Goal: Transaction & Acquisition: Purchase product/service

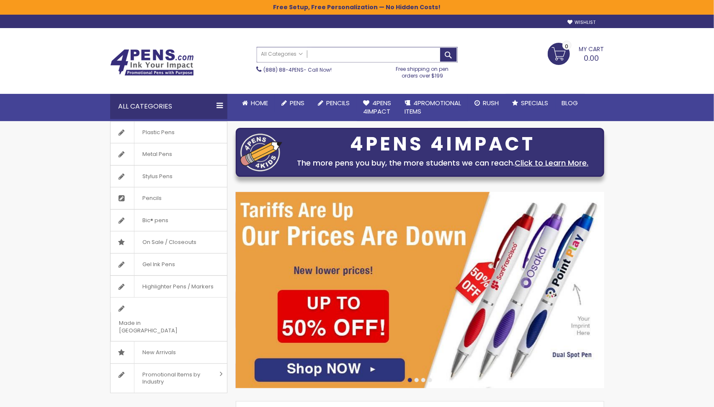
click at [405, 51] on input "Search" at bounding box center [357, 54] width 200 height 15
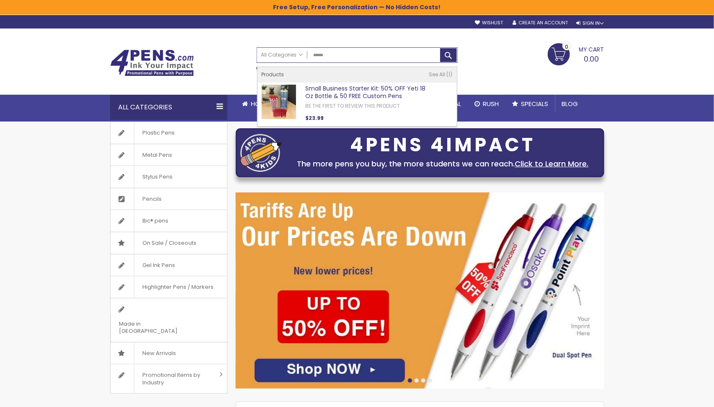
click at [383, 91] on link "Small Business Starter Kit: 50% OFF Yeti 18 Oz Bottle & 50 FREE Custom Pens" at bounding box center [365, 92] width 120 height 16
type input "******"
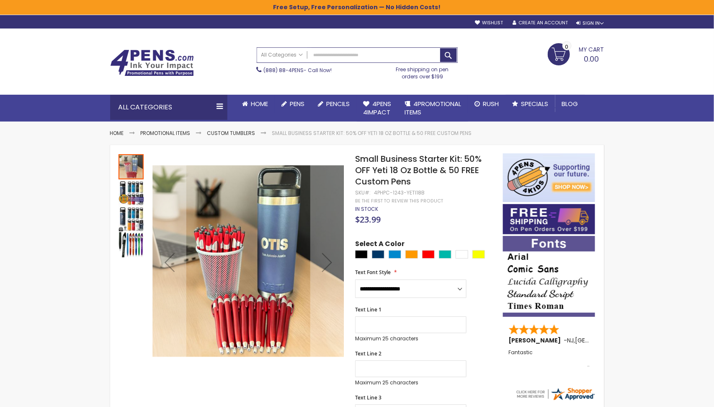
click at [417, 191] on div "4PHPC-1243-YETI18B" at bounding box center [399, 192] width 51 height 7
copy div "YETI18B"
click at [427, 254] on div "Red" at bounding box center [428, 254] width 13 height 8
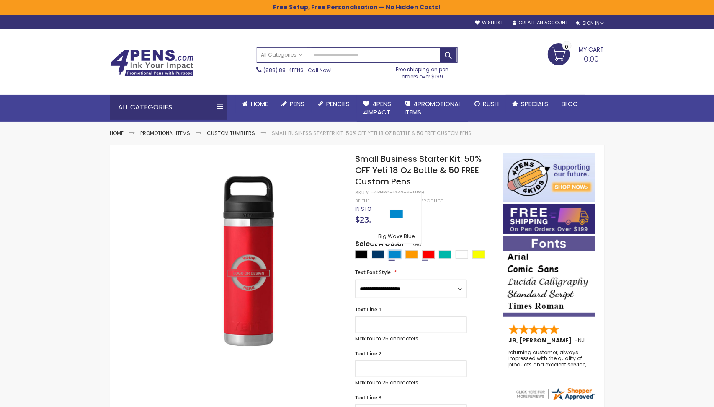
click at [393, 252] on div "Big Wave Blue" at bounding box center [395, 254] width 13 height 8
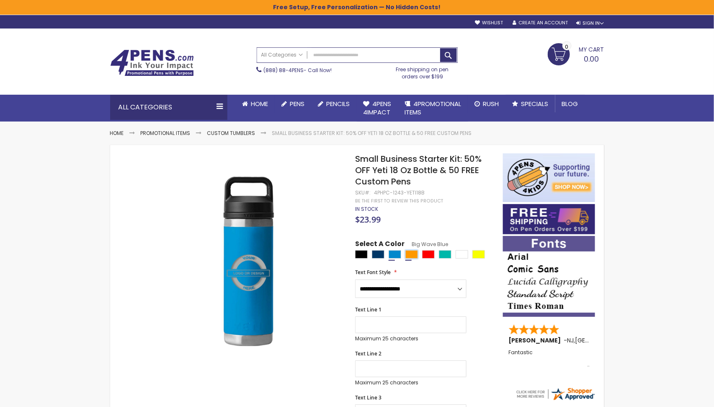
click at [414, 256] on div "Orange" at bounding box center [412, 254] width 13 height 8
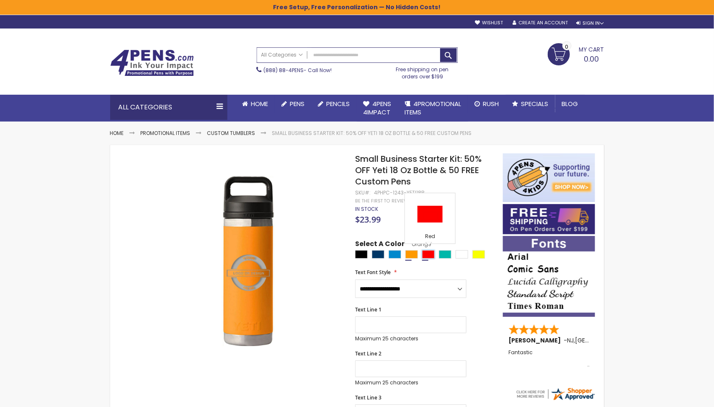
click at [429, 253] on div "Red" at bounding box center [428, 254] width 13 height 8
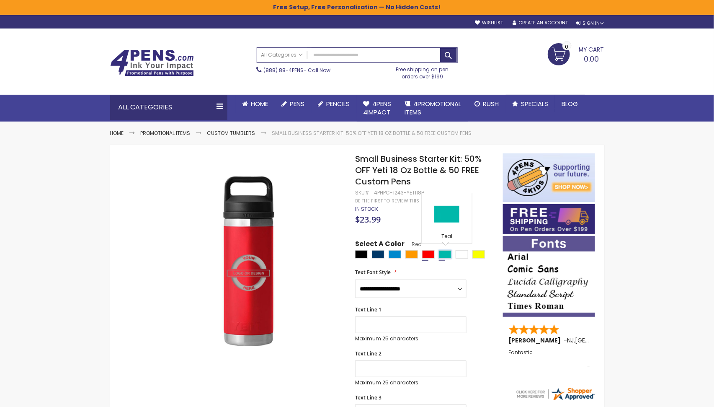
click at [445, 254] on div "Teal" at bounding box center [445, 254] width 13 height 8
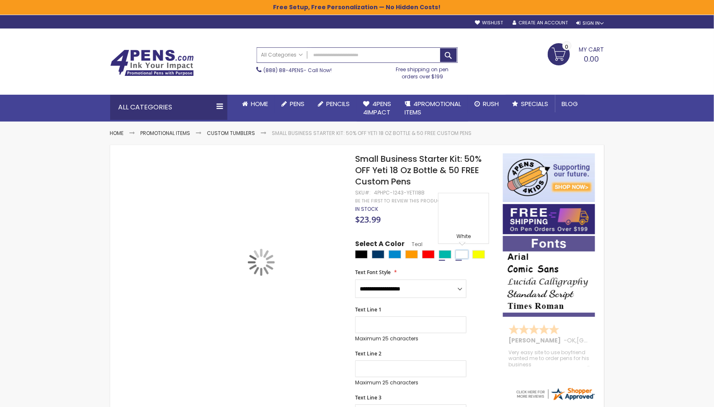
click at [464, 254] on div "White" at bounding box center [462, 254] width 13 height 8
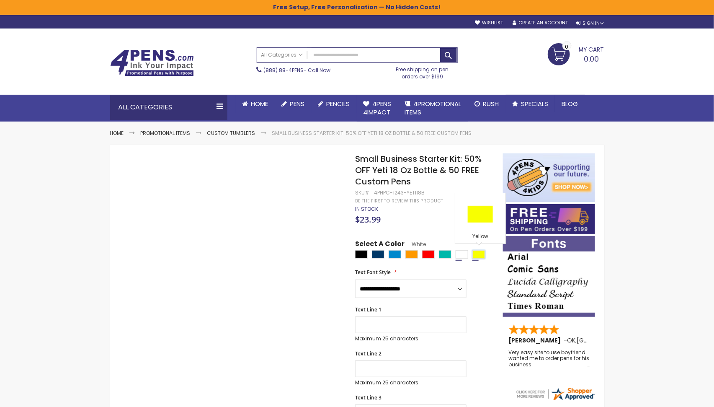
click at [481, 255] on div "Yellow" at bounding box center [479, 254] width 13 height 8
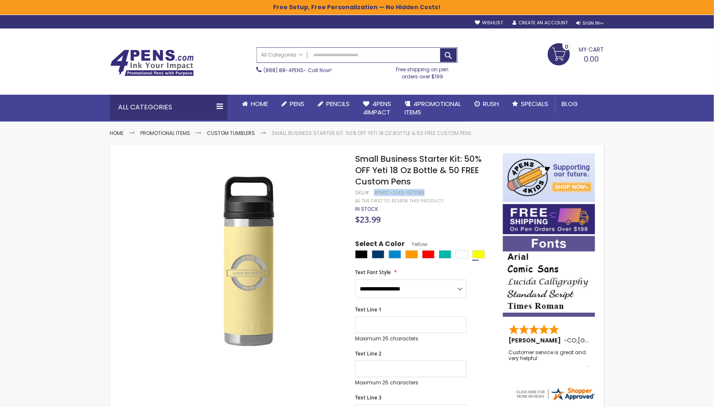
drag, startPoint x: 374, startPoint y: 194, endPoint x: 423, endPoint y: 191, distance: 49.5
click at [423, 191] on div "4PHPC-1243-YETI18B" at bounding box center [399, 192] width 51 height 7
copy div "4PHPC-1243-YETI18B"
click at [398, 253] on div "Big Wave Blue" at bounding box center [395, 254] width 13 height 8
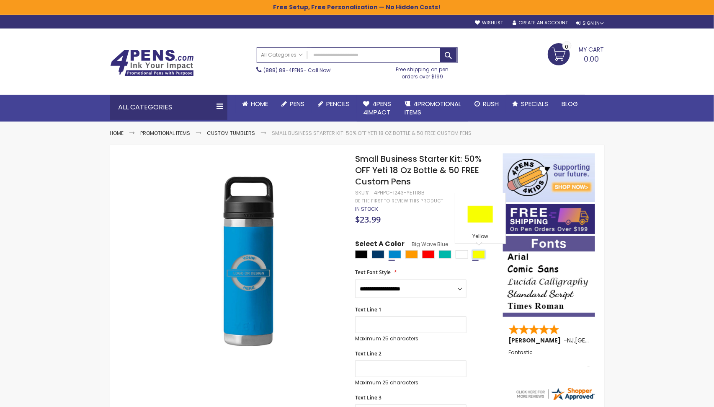
click at [479, 256] on div "Yellow" at bounding box center [479, 254] width 13 height 8
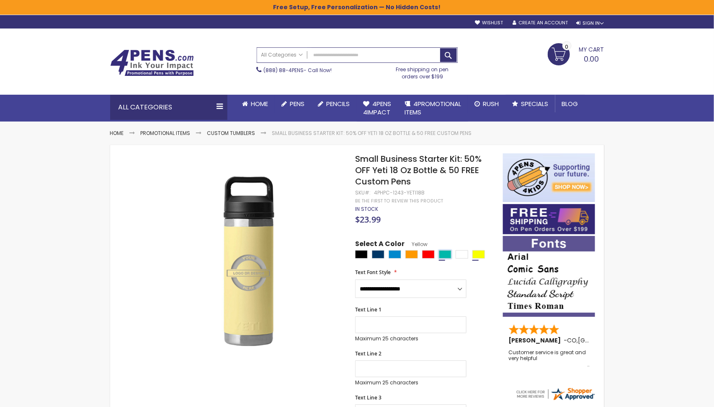
click at [446, 255] on div "Teal" at bounding box center [445, 254] width 13 height 8
type input "****"
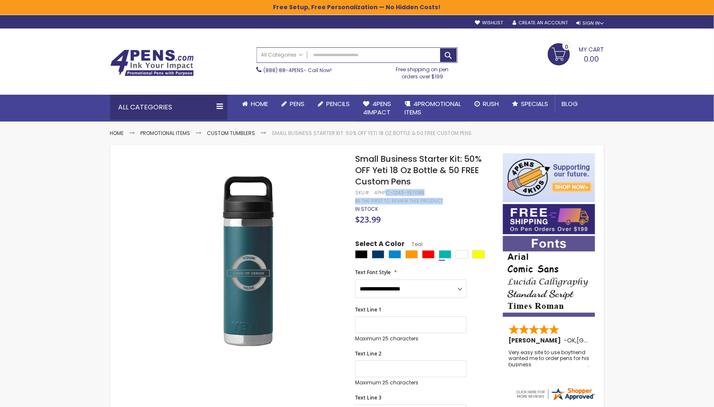
drag, startPoint x: 426, startPoint y: 192, endPoint x: 386, endPoint y: 191, distance: 40.2
click at [386, 191] on div "4PHPC-1243-YETI18B" at bounding box center [399, 192] width 51 height 7
drag, startPoint x: 374, startPoint y: 193, endPoint x: 423, endPoint y: 192, distance: 48.6
click at [423, 192] on div "4PHPC-1243-YETI18B" at bounding box center [399, 192] width 51 height 7
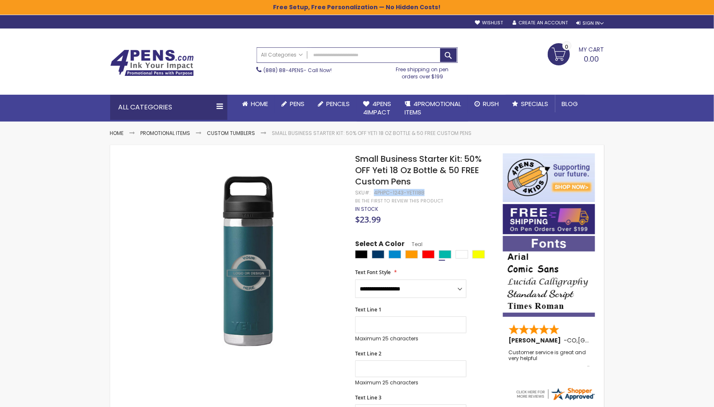
copy div "4PHPC-1243-YETI18B"
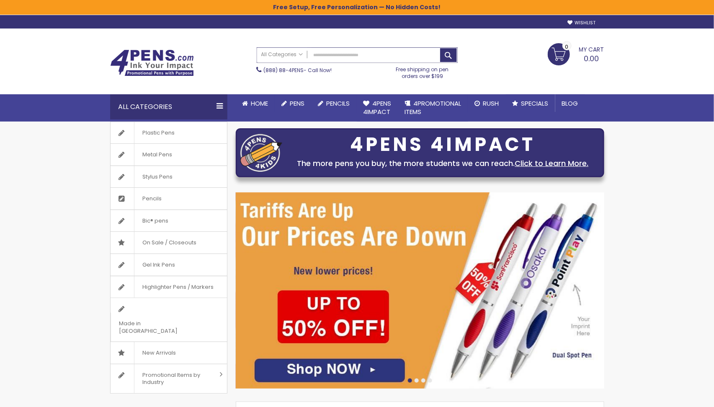
click at [408, 52] on input "Search" at bounding box center [357, 55] width 200 height 15
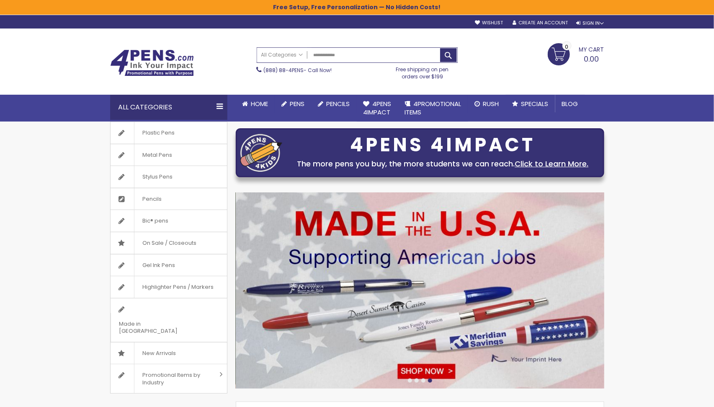
type input "**********"
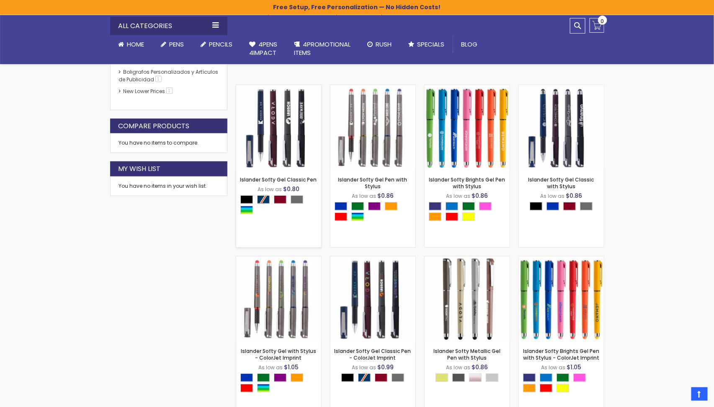
scroll to position [202, 0]
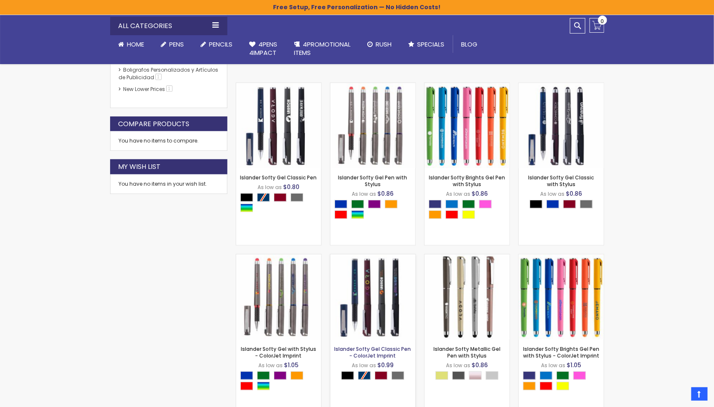
click at [378, 351] on link "Islander Softy Gel Classic Pen - ColorJet Imprint" at bounding box center [373, 352] width 77 height 14
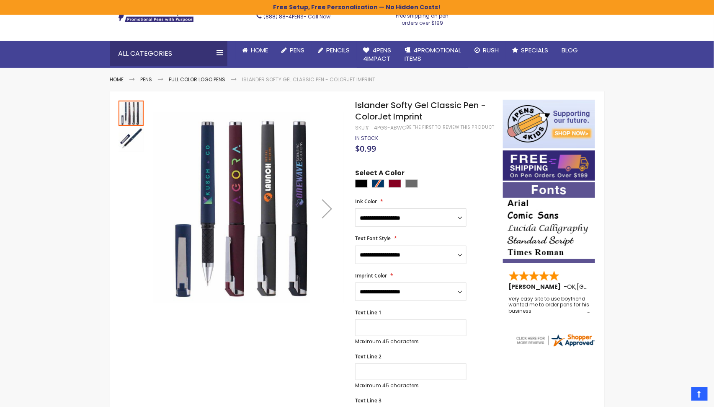
scroll to position [53, 0]
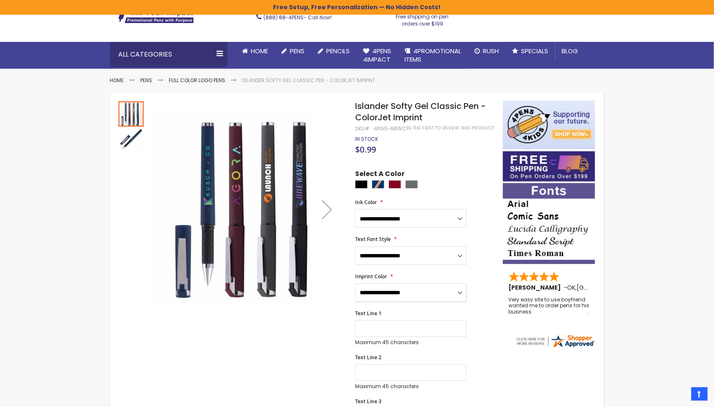
click at [431, 295] on select "**********" at bounding box center [410, 292] width 111 height 18
click at [417, 293] on select "**********" at bounding box center [410, 292] width 111 height 18
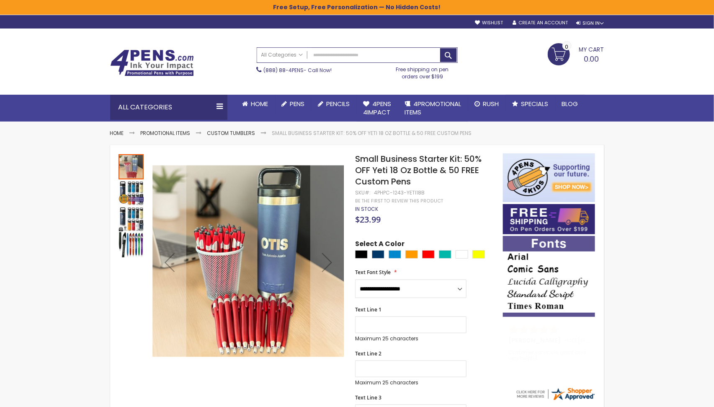
click at [137, 221] on img "Small Business Starter Kit: 50% OFF Yeti 18 Oz Bottle & 50 FREE Custom Pens" at bounding box center [131, 218] width 25 height 25
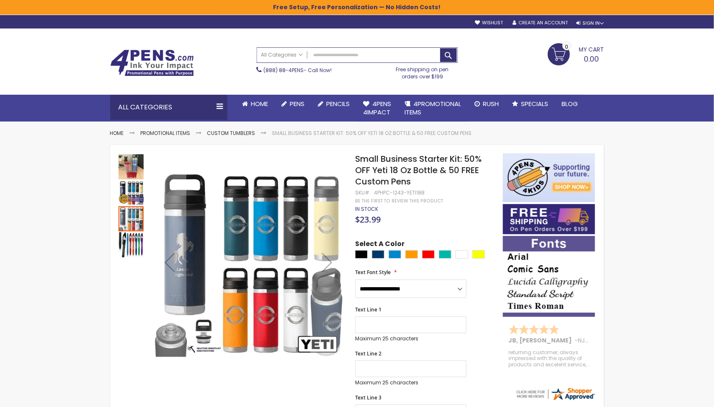
click at [134, 164] on img "Small Business Starter Kit: 50% OFF Yeti 18 Oz Bottle & 50 FREE Custom Pens" at bounding box center [131, 166] width 25 height 25
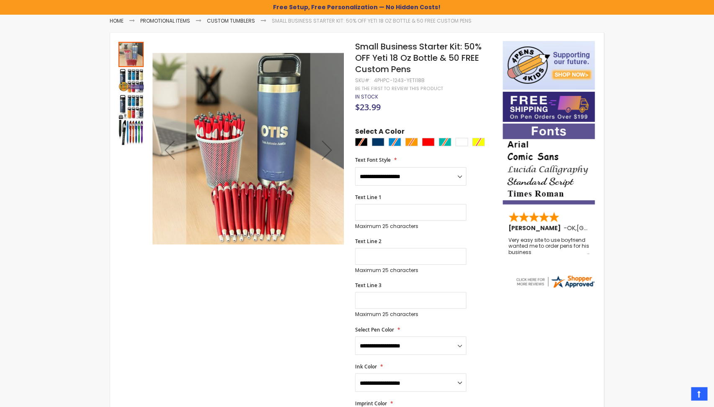
scroll to position [115, 0]
